Goal: Download file/media

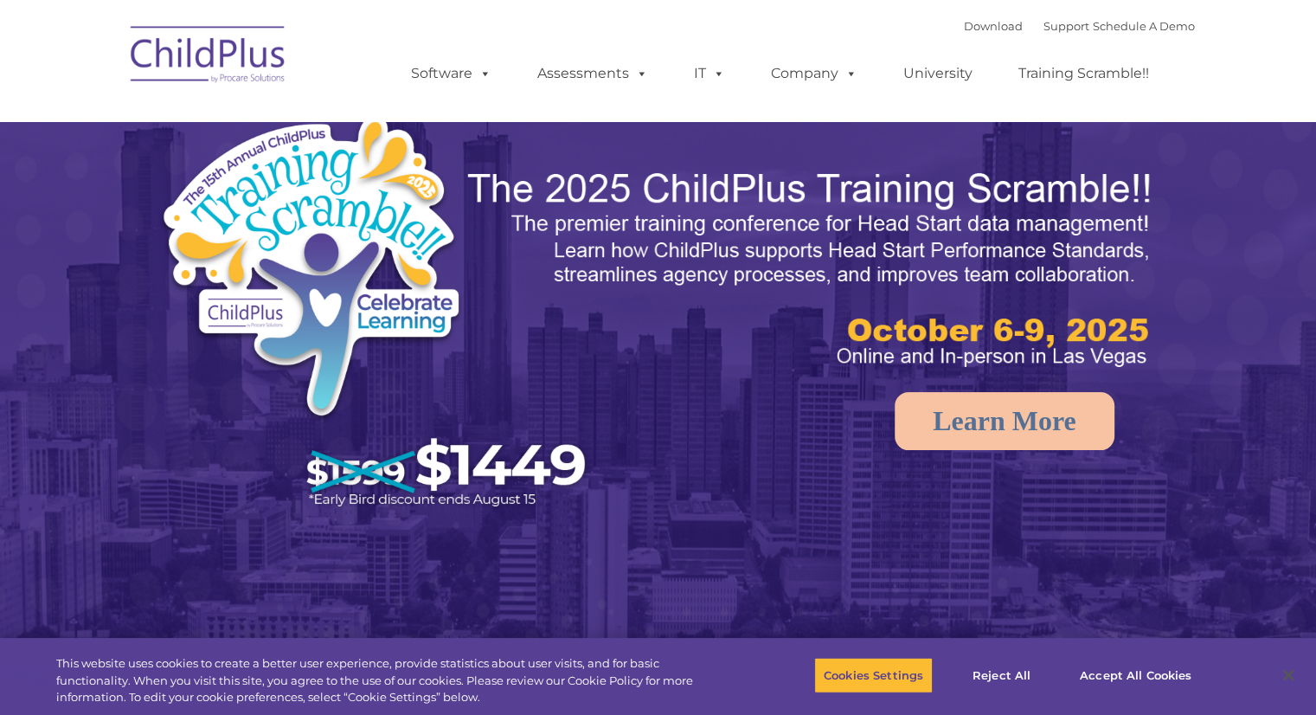
select select "MEDIUM"
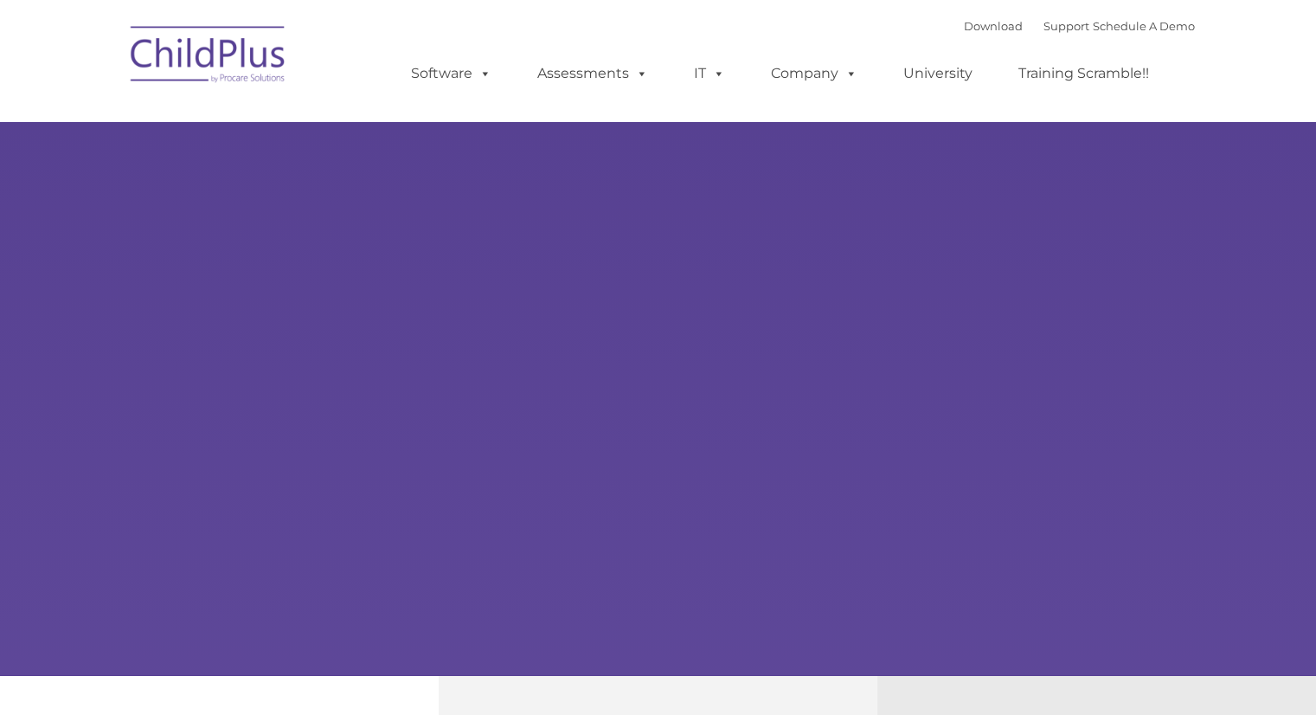
type input ""
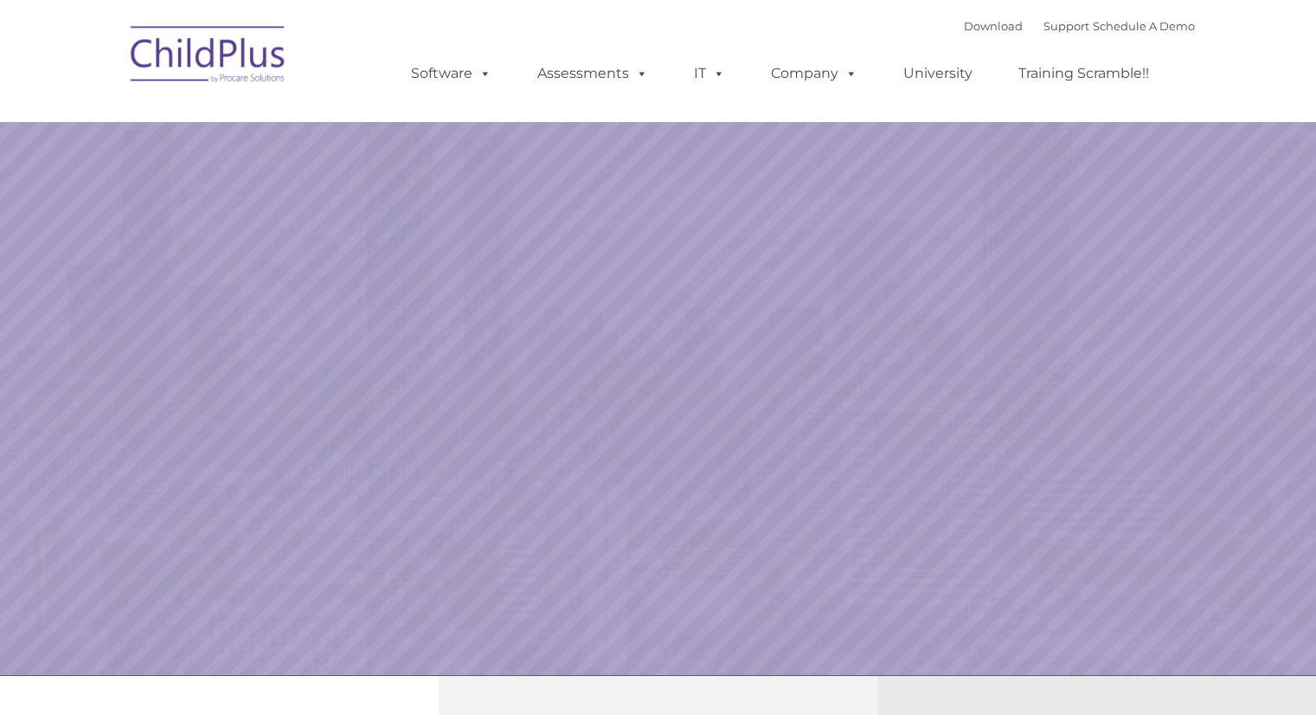
select select "MEDIUM"
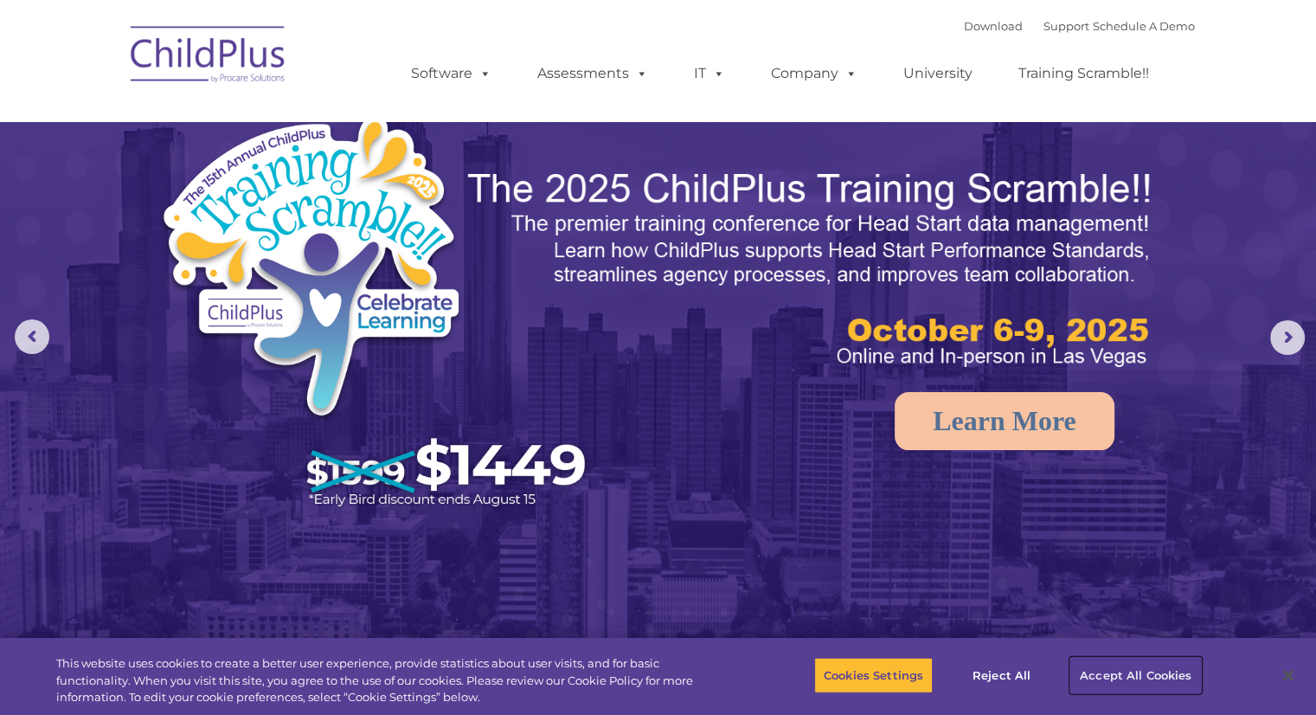
click at [1122, 672] on button "Accept All Cookies" at bounding box center [1136, 675] width 131 height 36
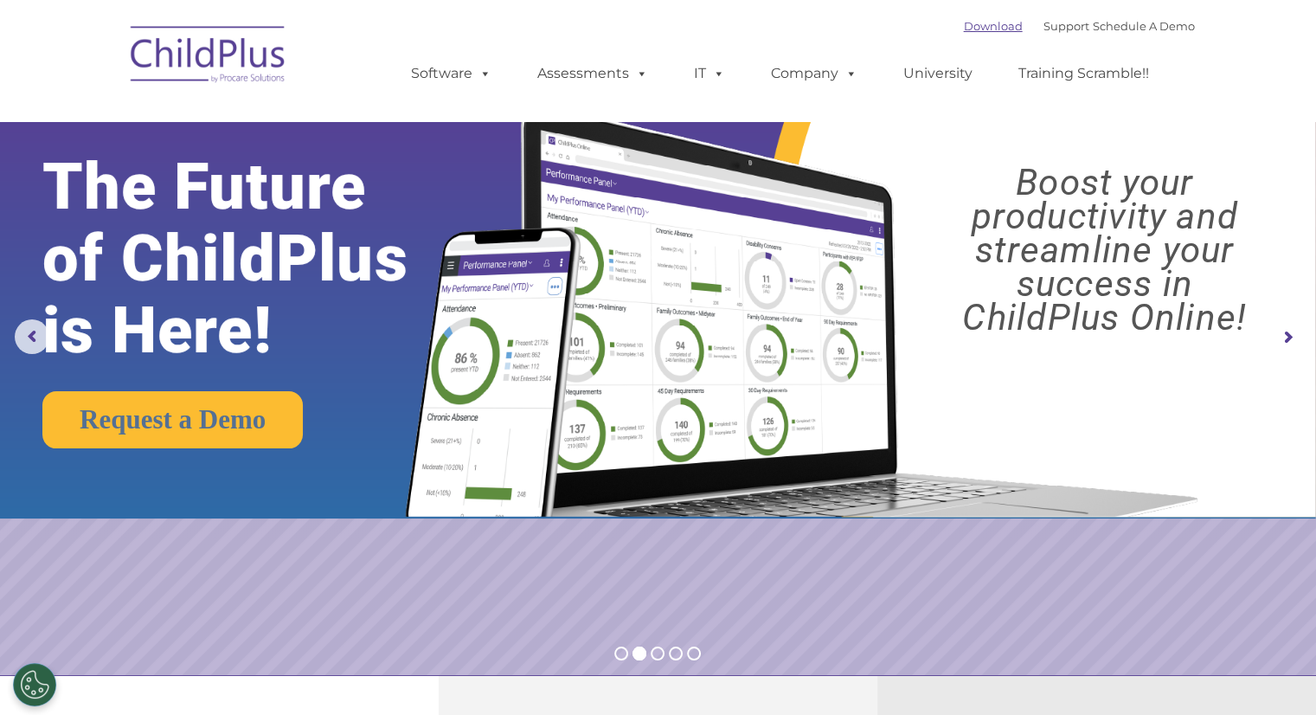
click at [964, 29] on link "Download" at bounding box center [993, 26] width 59 height 14
